Goal: Obtain resource: Obtain resource

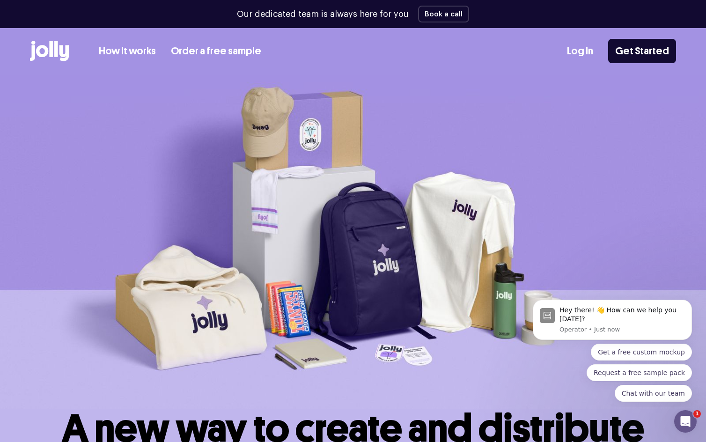
click at [125, 47] on link "How it works" at bounding box center [127, 51] width 57 height 15
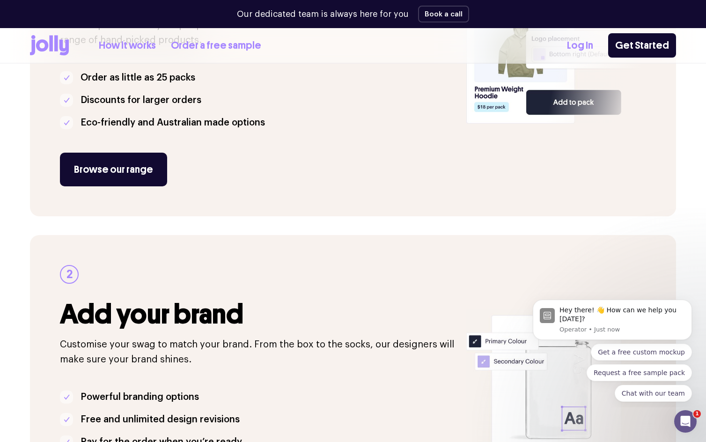
scroll to position [94, 0]
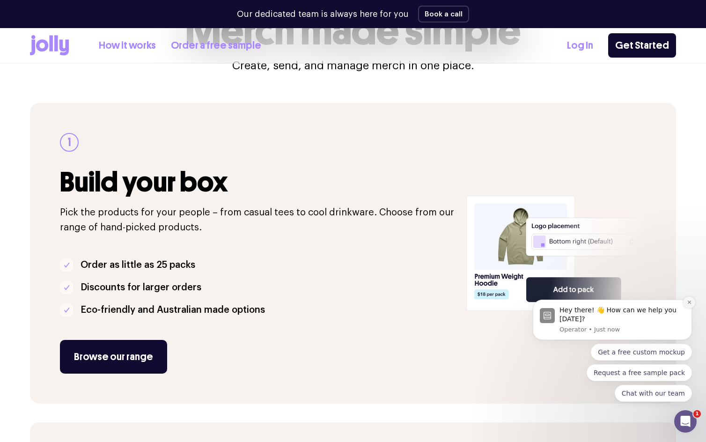
click at [686, 304] on button "Dismiss notification" at bounding box center [689, 302] width 12 height 12
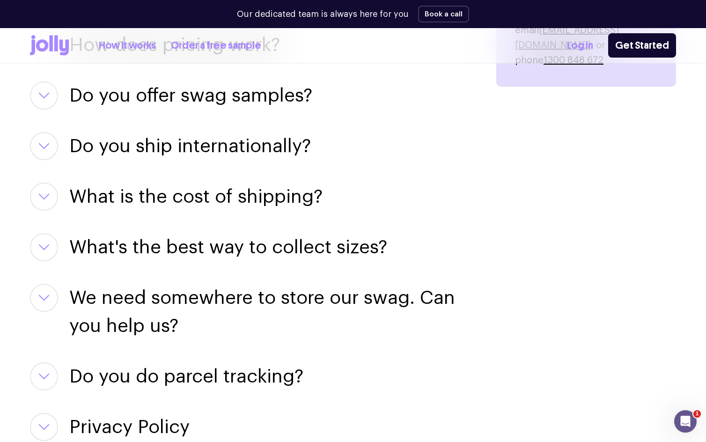
scroll to position [1217, 0]
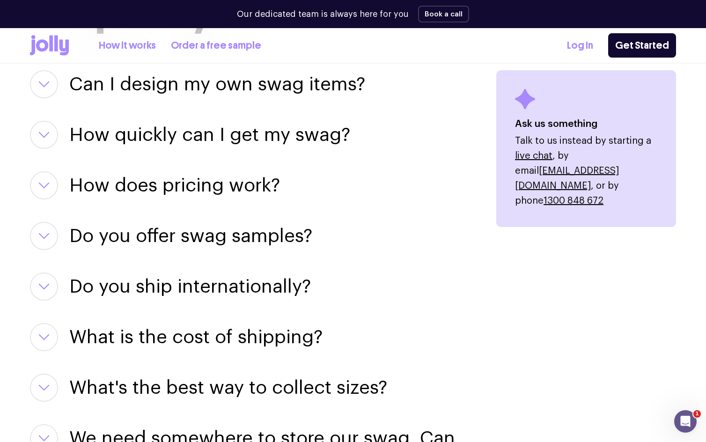
click at [134, 43] on link "How it works" at bounding box center [127, 45] width 57 height 15
click at [199, 46] on link "Order a free sample" at bounding box center [216, 45] width 90 height 15
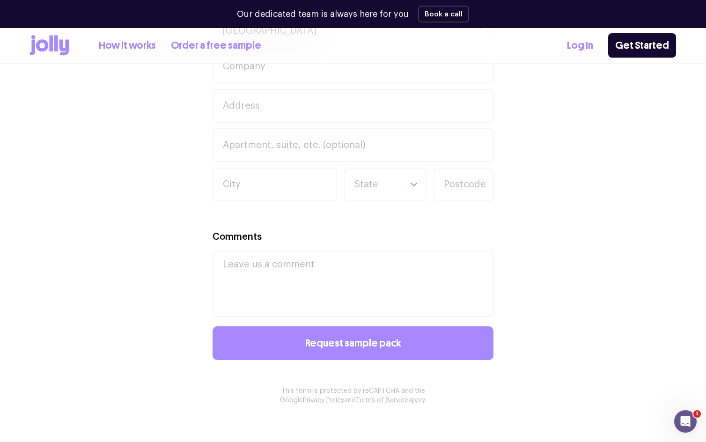
scroll to position [562, 0]
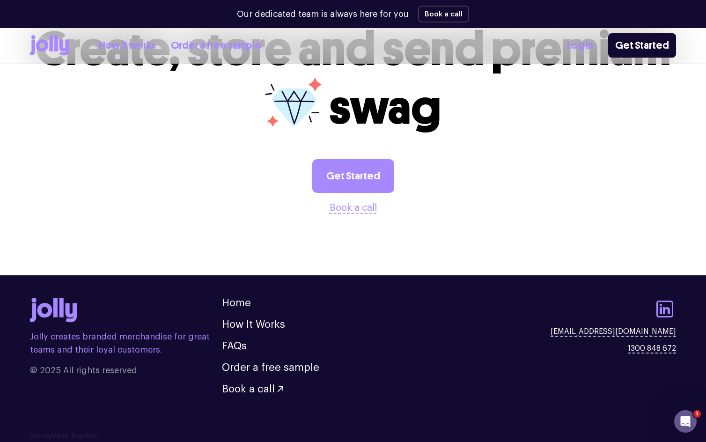
scroll to position [1847, 0]
